Goal: Information Seeking & Learning: Check status

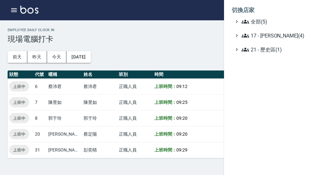
scroll to position [19, 0]
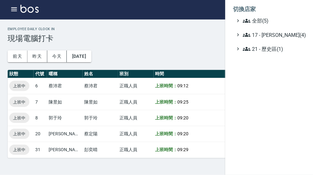
click at [271, 18] on span "全部(5)" at bounding box center [271, 22] width 61 height 8
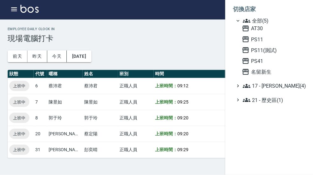
click at [266, 29] on span "AT30" at bounding box center [271, 29] width 62 height 8
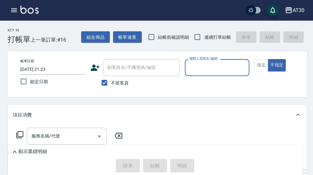
click at [10, 13] on icon "button" at bounding box center [14, 10] width 8 height 8
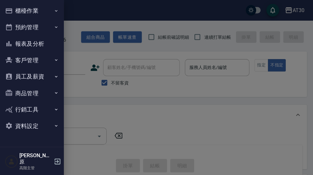
click at [23, 47] on button "報表及分析" at bounding box center [32, 43] width 58 height 17
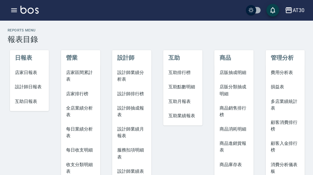
click at [41, 70] on span "店家日報表" at bounding box center [29, 72] width 29 height 7
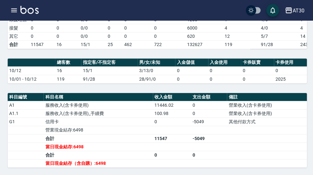
scroll to position [145, 0]
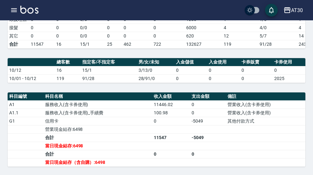
click at [12, 12] on icon "button" at bounding box center [14, 10] width 6 height 4
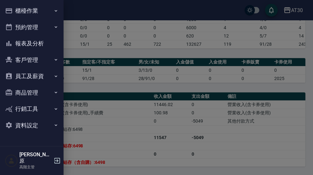
click at [51, 73] on button "員工及薪資" at bounding box center [32, 76] width 58 height 17
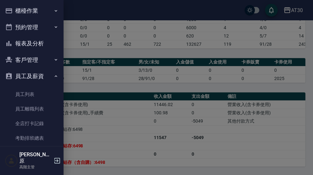
click at [43, 137] on link "考勤排班總表" at bounding box center [32, 138] width 58 height 15
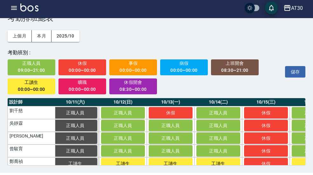
scroll to position [18, 0]
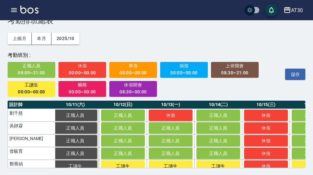
click at [26, 91] on div "00:00~00:00" at bounding box center [31, 92] width 39 height 8
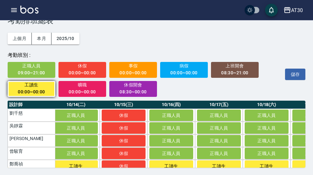
scroll to position [0, 622]
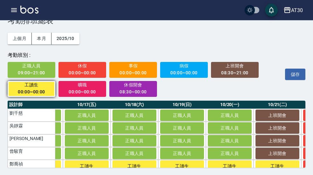
scroll to position [0, 754]
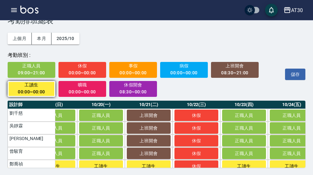
scroll to position [0, 884]
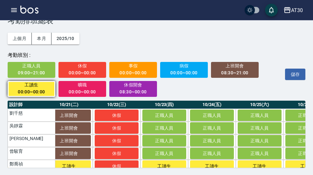
scroll to position [0, 967]
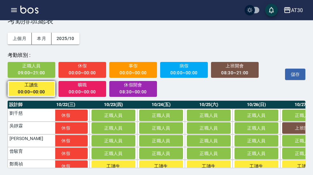
scroll to position [0, 1014]
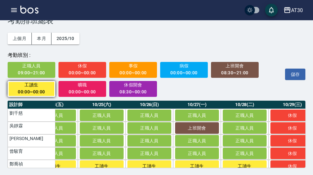
scroll to position [0, 1122]
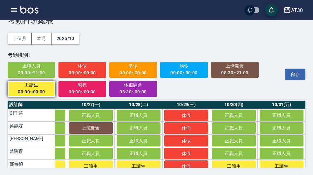
scroll to position [0, 1226]
